Goal: Task Accomplishment & Management: Use online tool/utility

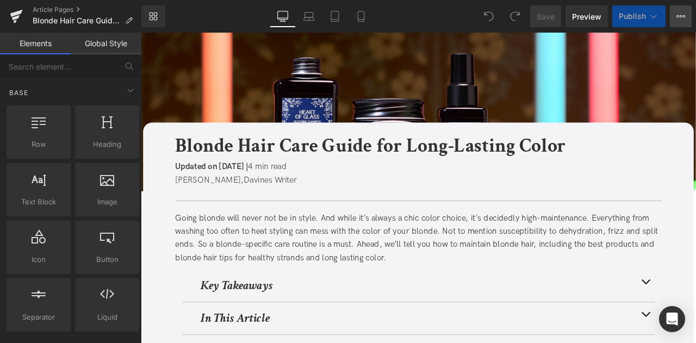
click at [678, 16] on icon at bounding box center [681, 16] width 9 height 9
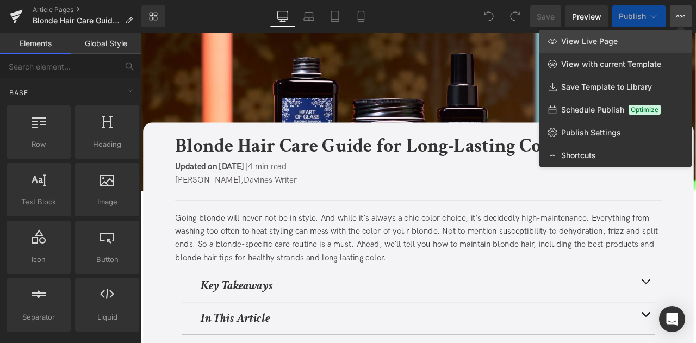
click at [558, 44] on link "View Live Page" at bounding box center [616, 41] width 152 height 23
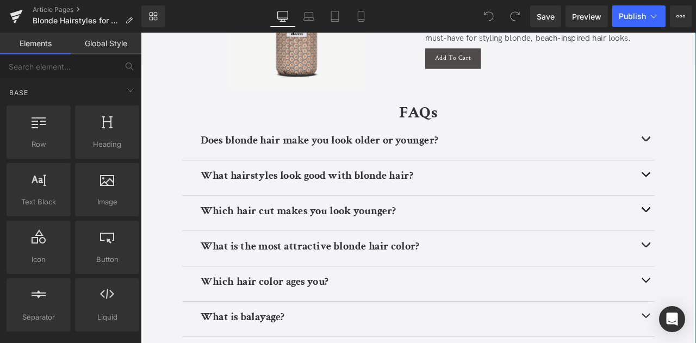
scroll to position [4586, 0]
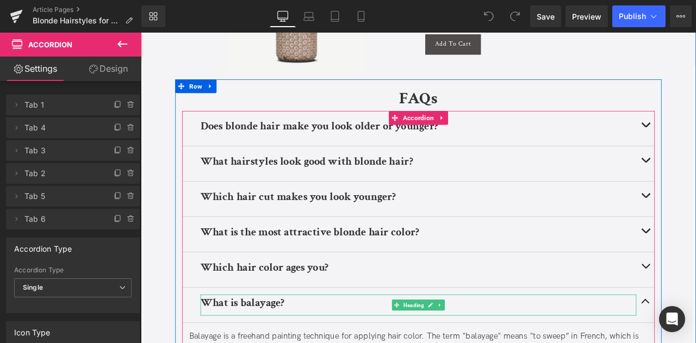
scroll to position [4681, 0]
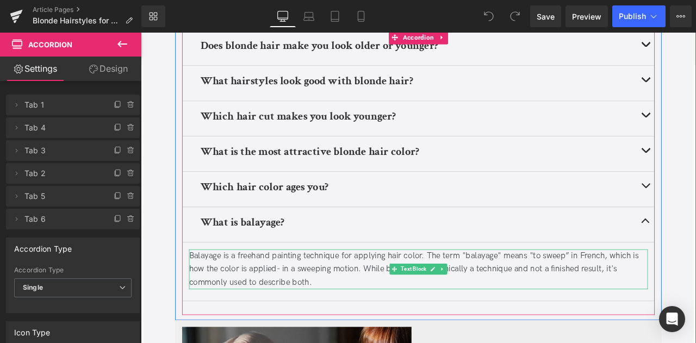
click at [301, 308] on div "Balayage is a freehand painting technique for applying hair color. The term "ba…" at bounding box center [470, 313] width 544 height 47
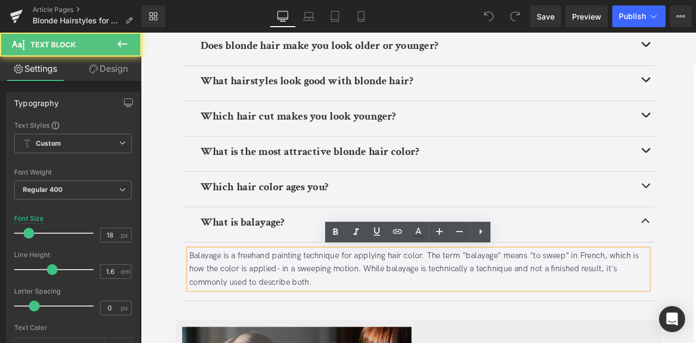
click at [300, 310] on div "Balayage is a freehand painting technique for applying hair color. The term "ba…" at bounding box center [470, 313] width 544 height 47
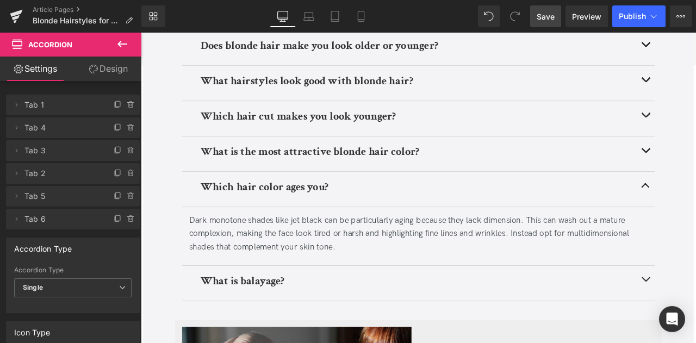
click at [551, 23] on link "Save" at bounding box center [545, 16] width 31 height 22
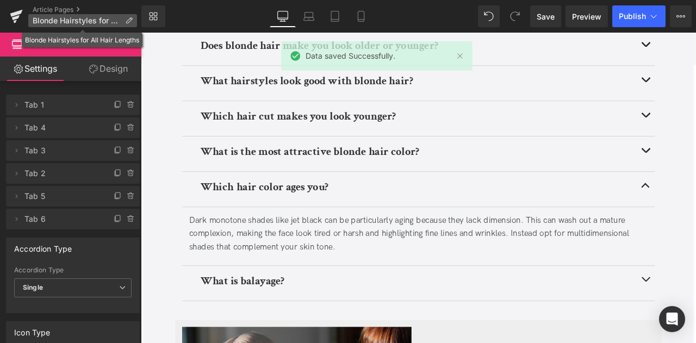
click at [125, 18] on icon at bounding box center [129, 21] width 8 height 8
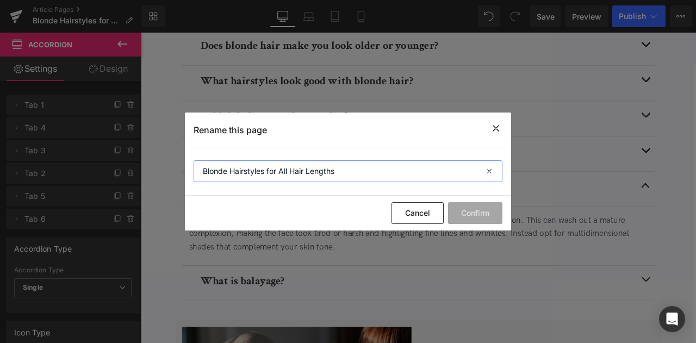
click at [266, 175] on input "Blonde Hairstyles for All Hair Lengths" at bounding box center [348, 171] width 309 height 22
